Goal: Use online tool/utility: Use online tool/utility

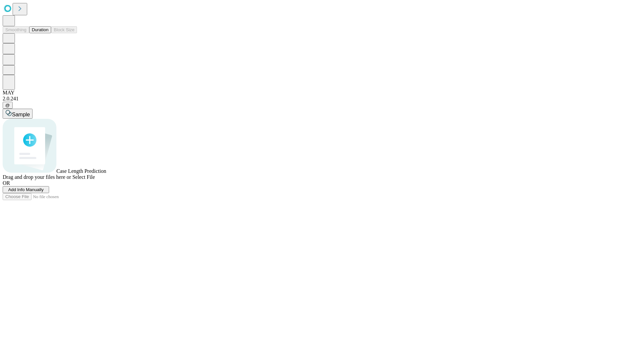
click at [95, 180] on span "Select File" at bounding box center [83, 177] width 23 height 6
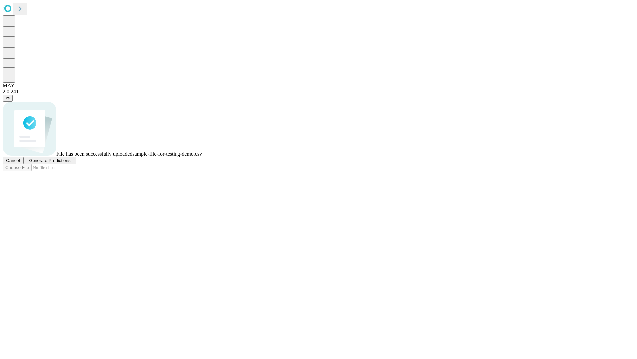
click at [70, 163] on span "Generate Predictions" at bounding box center [50, 160] width 42 height 5
